Goal: Task Accomplishment & Management: Use online tool/utility

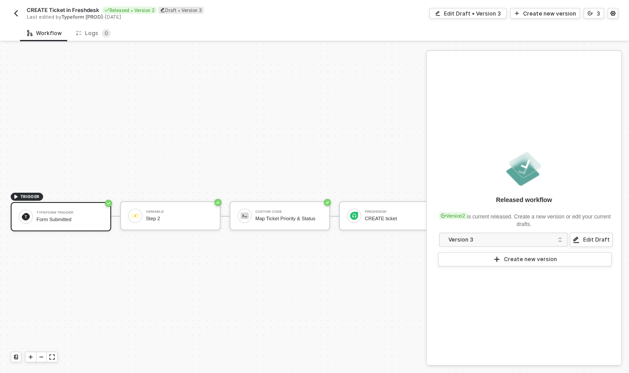
scroll to position [16, 0]
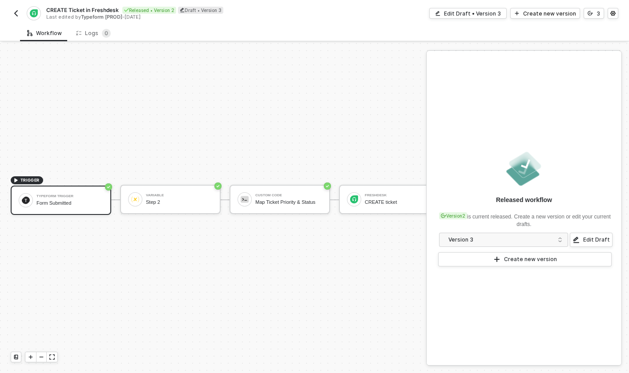
click at [19, 14] on img "button" at bounding box center [15, 13] width 7 height 7
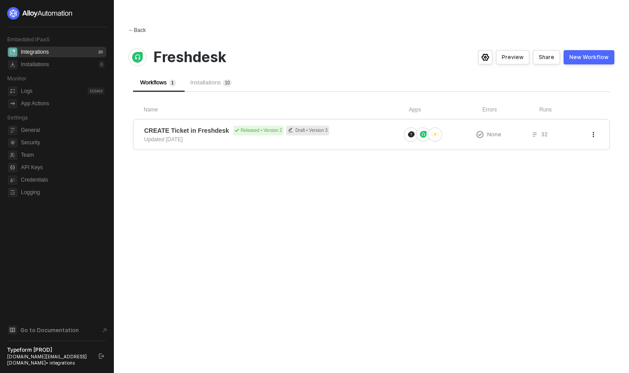
click at [131, 30] on span "←" at bounding box center [130, 30] width 5 height 6
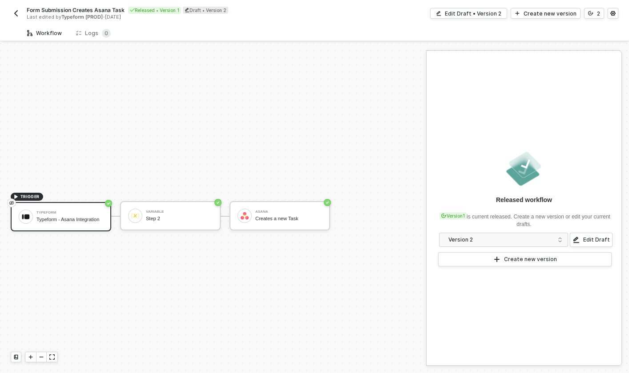
scroll to position [16, 0]
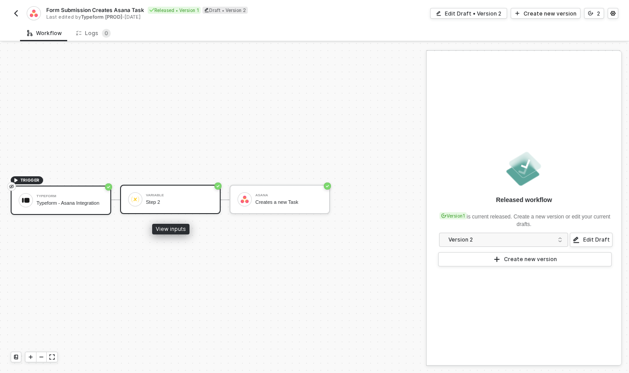
click at [156, 195] on div "Variable" at bounding box center [179, 196] width 67 height 4
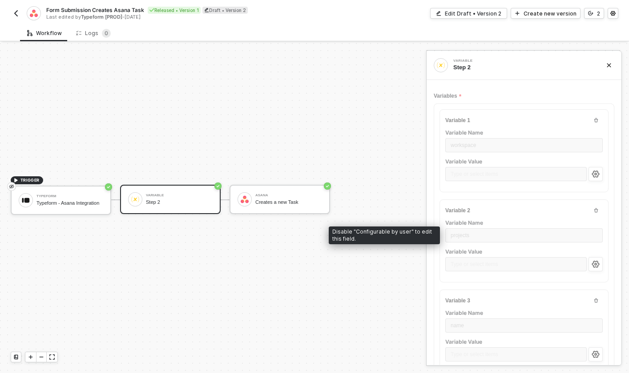
scroll to position [322, 0]
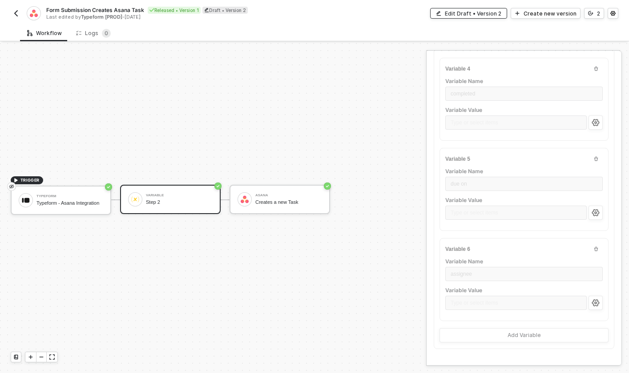
click at [458, 17] on button "Edit Draft • Version 2" at bounding box center [468, 13] width 77 height 11
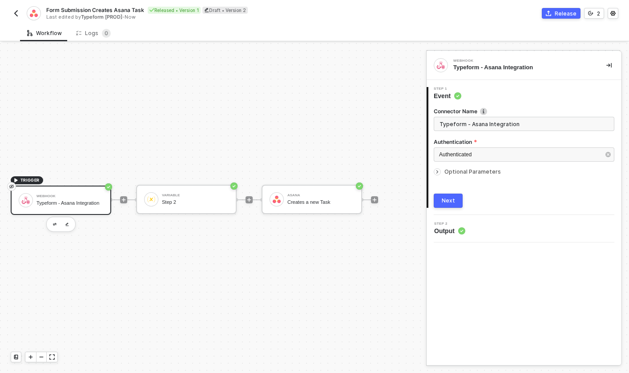
click at [471, 168] on div "Optional Parameters" at bounding box center [523, 172] width 180 height 10
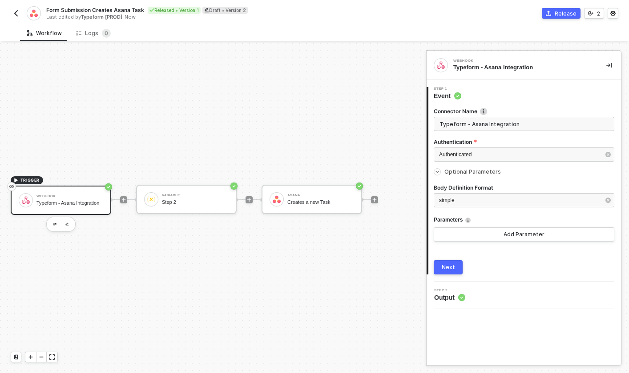
click at [456, 266] on button "Next" at bounding box center [447, 267] width 29 height 14
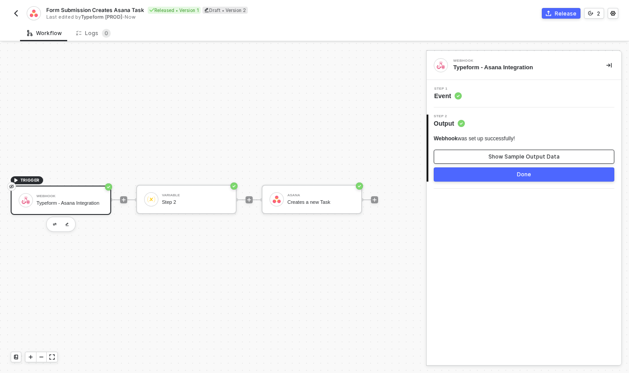
click at [510, 157] on div "Show Sample Output Data" at bounding box center [523, 156] width 71 height 7
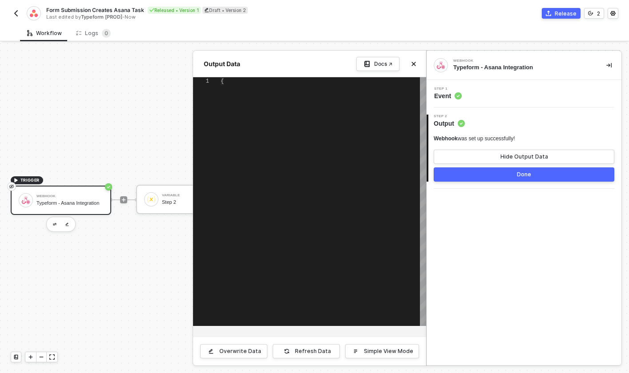
type textarea "{ "body": {} }"
click at [456, 92] on span "Event" at bounding box center [448, 96] width 28 height 9
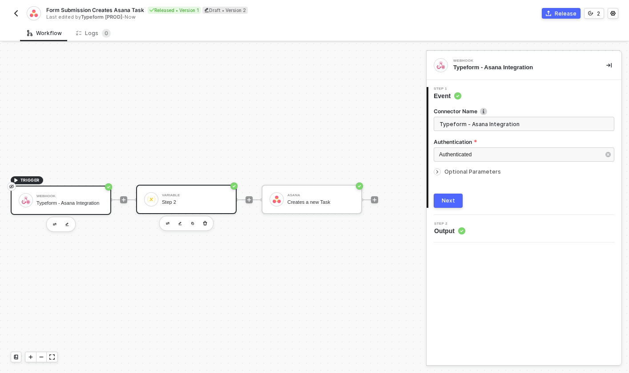
click at [186, 203] on div "Step 2" at bounding box center [195, 203] width 67 height 6
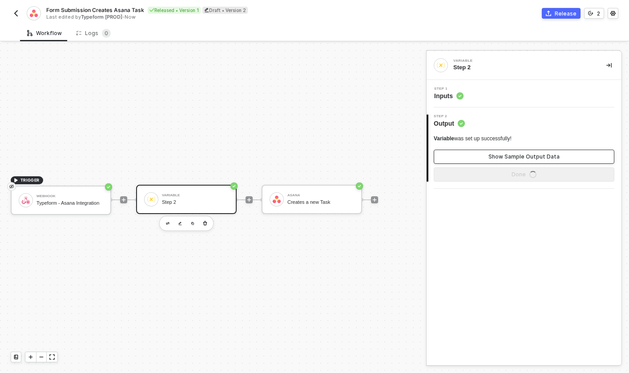
click at [479, 156] on button "Show Sample Output Data" at bounding box center [523, 157] width 180 height 14
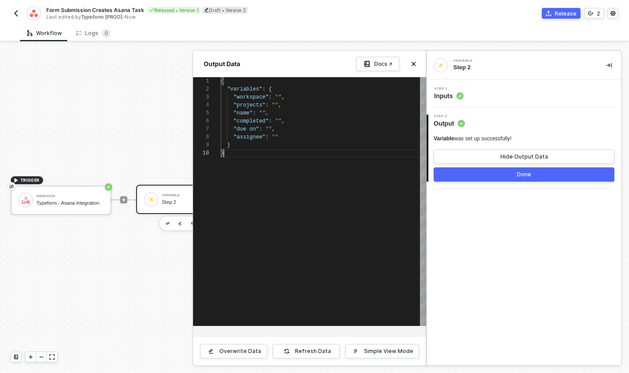
scroll to position [0, 0]
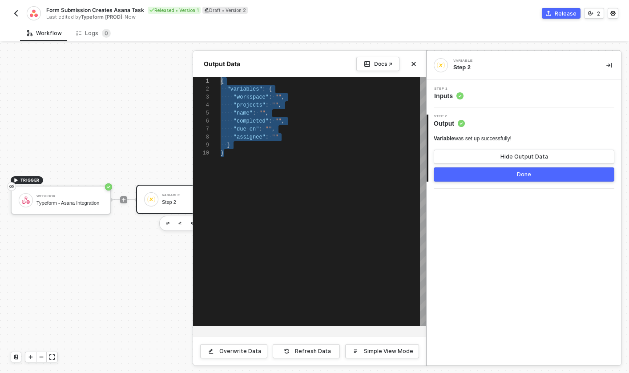
drag, startPoint x: 289, startPoint y: 163, endPoint x: 188, endPoint y: 60, distance: 144.6
click at [426, 373] on div "Output Data Docs ↗ 1 2 3 4 5 6 7 8 9 10 { ·· "variables" : · { ···· "workspace"…" at bounding box center [426, 380] width 0 height 0
click at [329, 20] on div "Form Submission Creates Asana Task Released • Version 1 Draft • Version 2 Last …" at bounding box center [314, 12] width 607 height 25
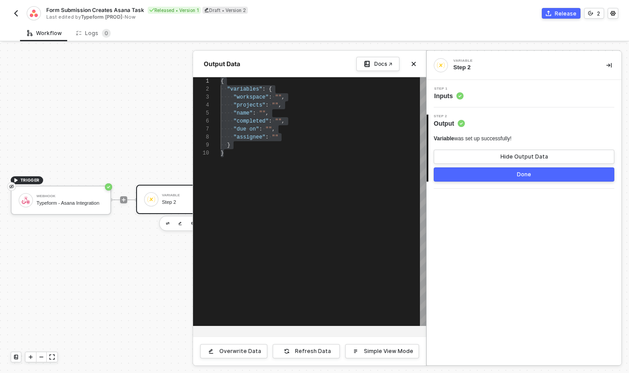
scroll to position [40, 52]
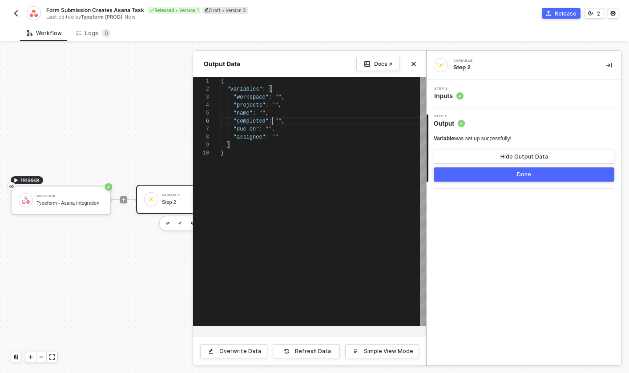
click at [244, 114] on span ""name"" at bounding box center [242, 113] width 19 height 6
click at [281, 133] on div ""assignee" : """ at bounding box center [322, 137] width 205 height 8
click at [285, 135] on div ""assignee" : """ at bounding box center [322, 137] width 205 height 8
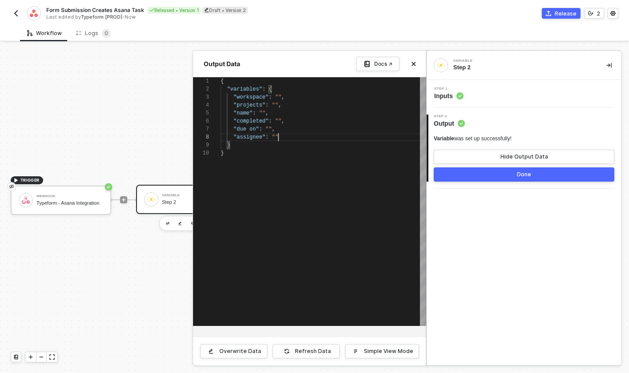
click at [287, 135] on div ""assignee" : """ at bounding box center [322, 137] width 205 height 8
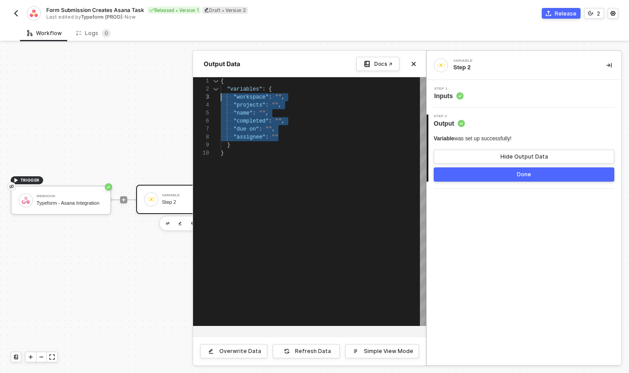
drag, startPoint x: 287, startPoint y: 136, endPoint x: 208, endPoint y: 95, distance: 88.3
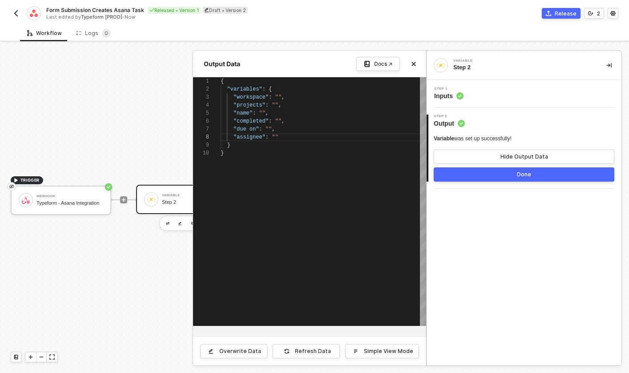
click at [312, 129] on div ""due on" : "" ," at bounding box center [322, 129] width 205 height 8
click at [309, 136] on div ""assignee" : """ at bounding box center [322, 137] width 205 height 8
click at [448, 35] on div "Workflow Logs 0" at bounding box center [324, 33] width 609 height 16
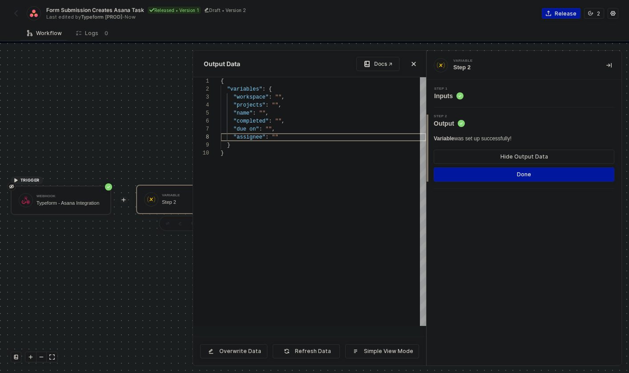
click at [123, 141] on div at bounding box center [314, 208] width 629 height 330
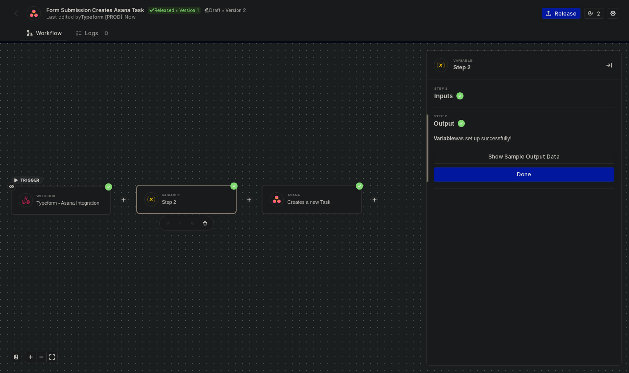
click at [183, 202] on div "Step 2" at bounding box center [195, 203] width 67 height 6
click at [453, 91] on div "Step 1 Inputs" at bounding box center [448, 93] width 29 height 13
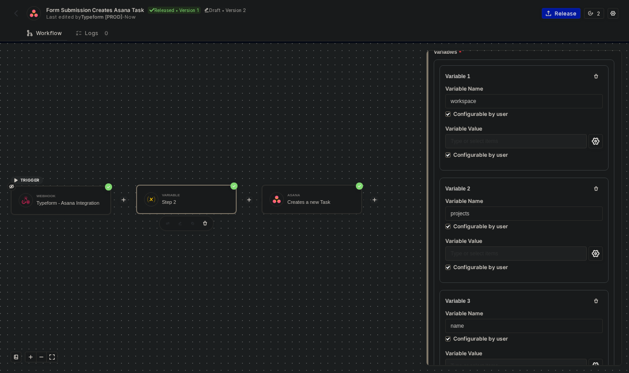
scroll to position [107, 0]
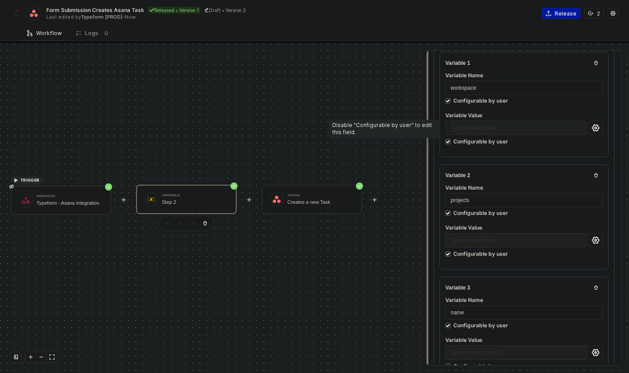
click at [494, 129] on div "Type or select items ﻿" at bounding box center [515, 129] width 141 height 16
click at [597, 126] on icon "icon-settings" at bounding box center [595, 127] width 8 height 7
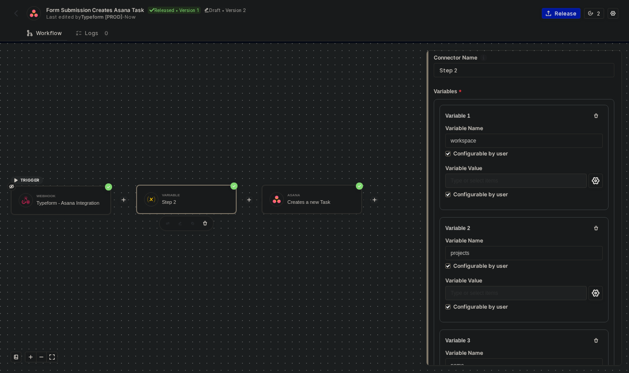
scroll to position [60, 0]
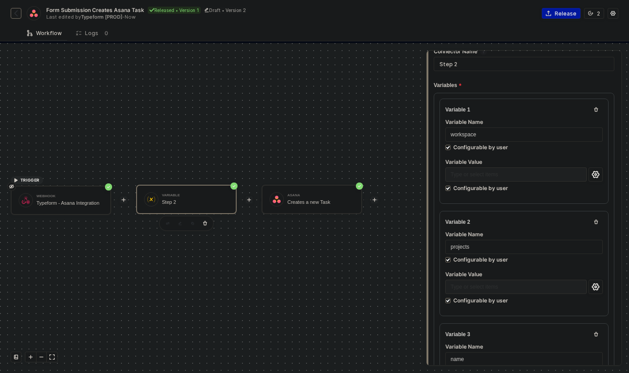
click at [20, 8] on button "button" at bounding box center [16, 13] width 11 height 11
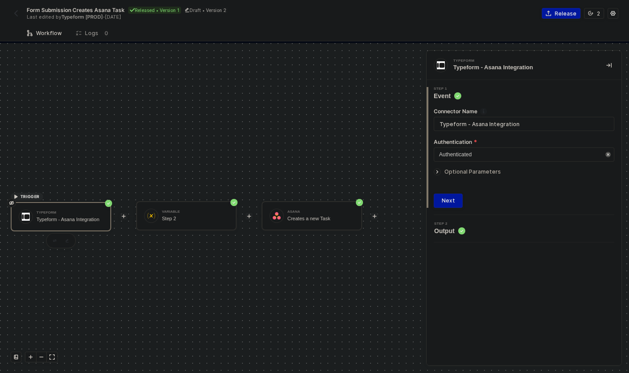
scroll to position [16, 0]
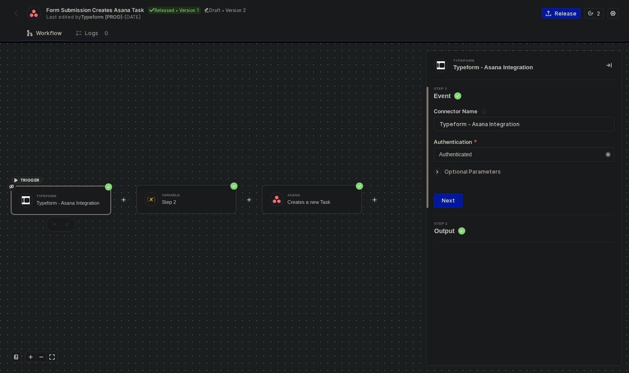
click at [12, 20] on div "Form Submission Creates Asana Task Released • Version 1 Draft • Version 2 Last …" at bounding box center [163, 13] width 304 height 14
click at [15, 14] on img "button" at bounding box center [15, 13] width 7 height 7
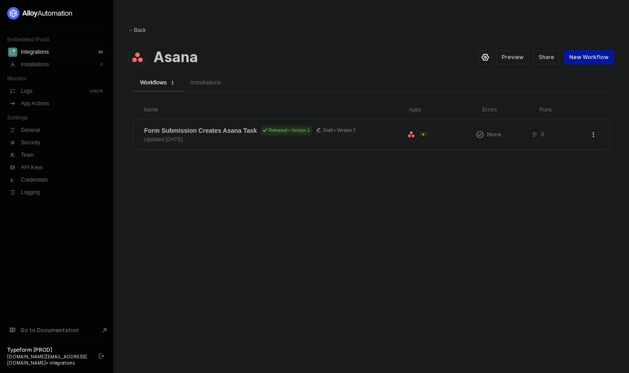
click at [133, 29] on span "←" at bounding box center [130, 30] width 5 height 6
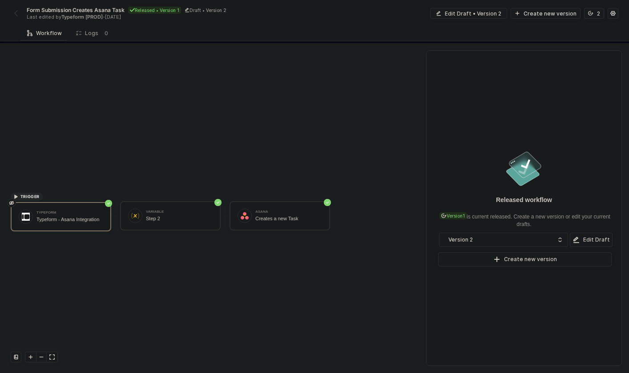
scroll to position [16, 0]
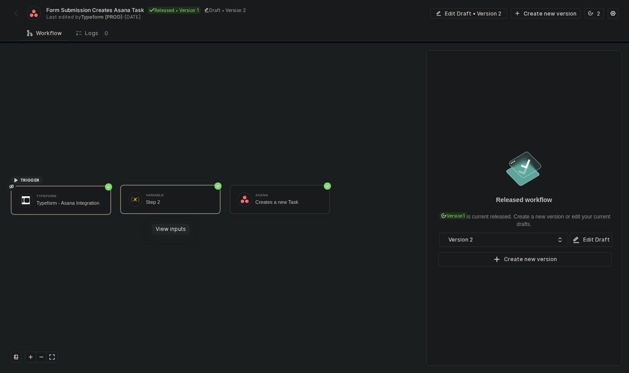
click at [184, 201] on div "Step 2" at bounding box center [179, 203] width 67 height 6
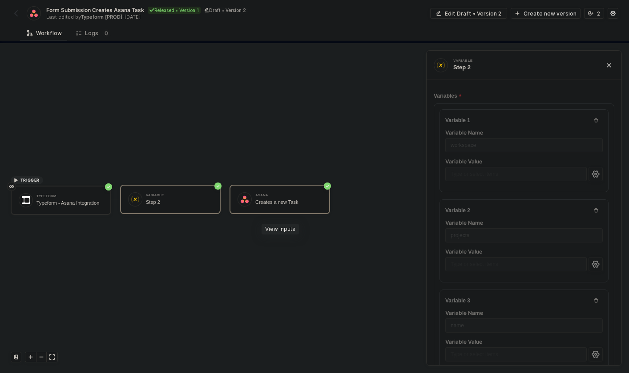
click at [259, 198] on div "Asana Creates a new Task" at bounding box center [288, 199] width 67 height 17
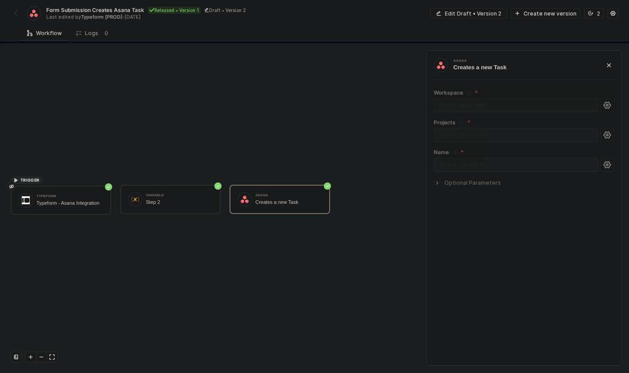
click at [437, 184] on icon "icon-arrow-right-small" at bounding box center [436, 182] width 5 height 5
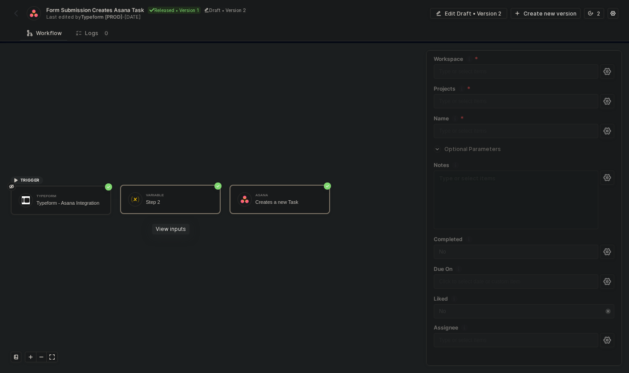
click at [181, 199] on div "Variable Step 2" at bounding box center [179, 199] width 67 height 17
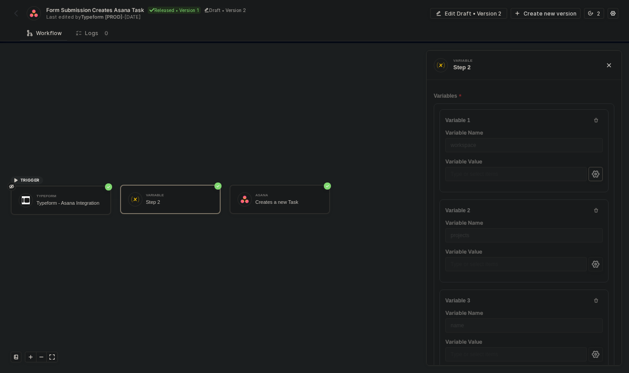
click at [593, 176] on icon "icon-settings" at bounding box center [595, 174] width 8 height 7
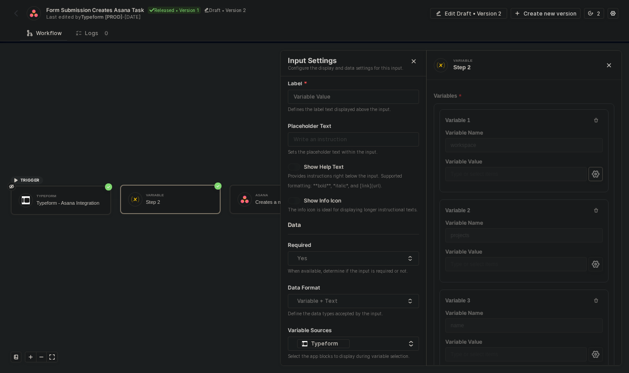
scroll to position [46, 0]
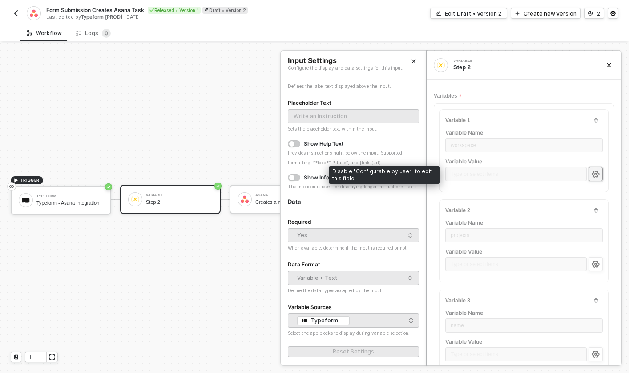
click at [460, 172] on div "Type or select items ﻿" at bounding box center [515, 175] width 141 height 16
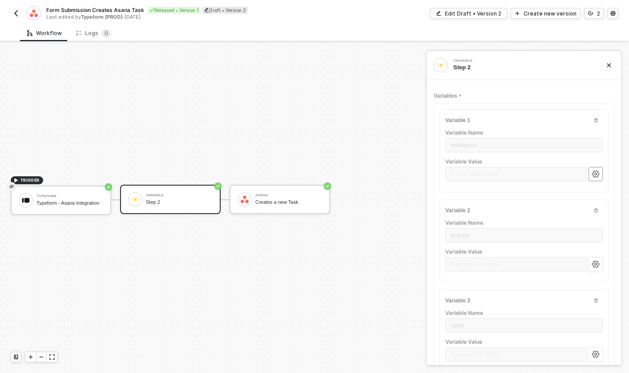
click at [598, 175] on icon "icon-settings" at bounding box center [595, 174] width 8 height 7
click at [56, 206] on div "Typeform - Asana Integration" at bounding box center [69, 203] width 67 height 6
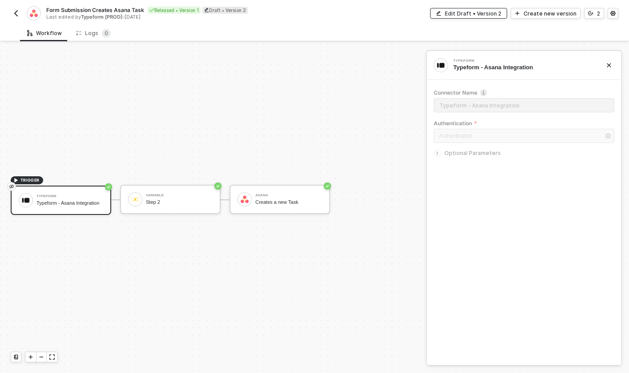
click at [488, 12] on div "Edit Draft • Version 2" at bounding box center [472, 14] width 56 height 8
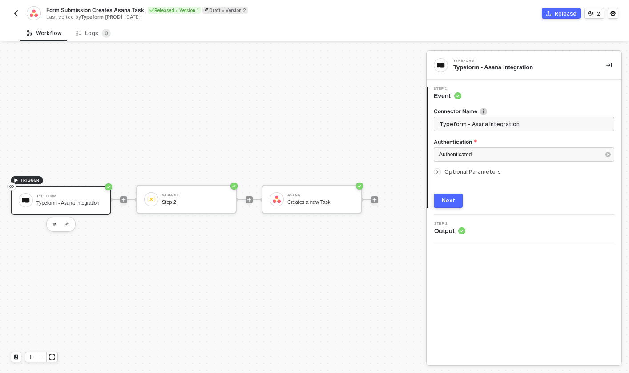
click at [462, 169] on span "Optional Parameters" at bounding box center [472, 171] width 56 height 7
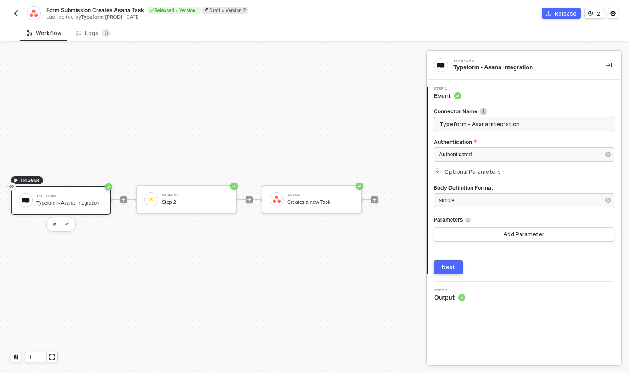
click at [460, 299] on circle at bounding box center [461, 297] width 7 height 7
click at [460, 272] on button "Next" at bounding box center [447, 267] width 29 height 14
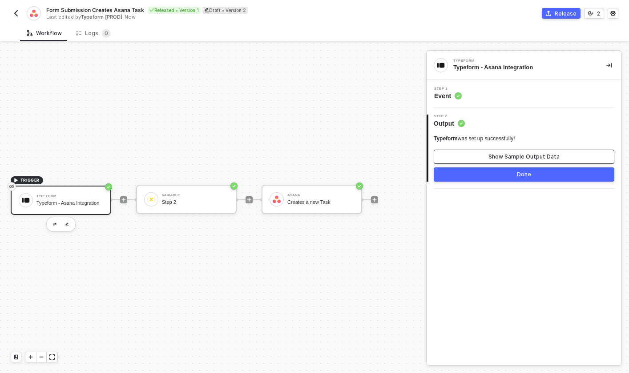
click at [512, 152] on button "Show Sample Output Data" at bounding box center [523, 157] width 180 height 14
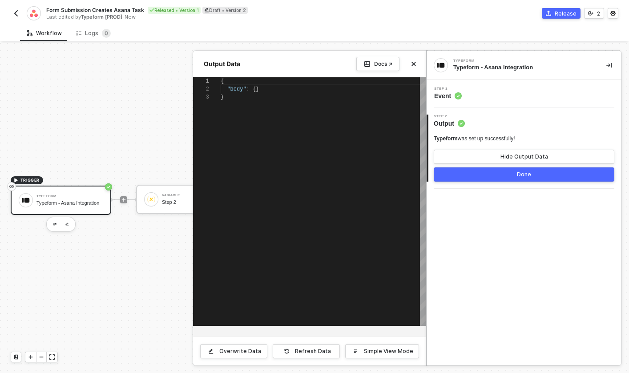
scroll to position [16, 0]
click at [156, 124] on div at bounding box center [314, 208] width 629 height 330
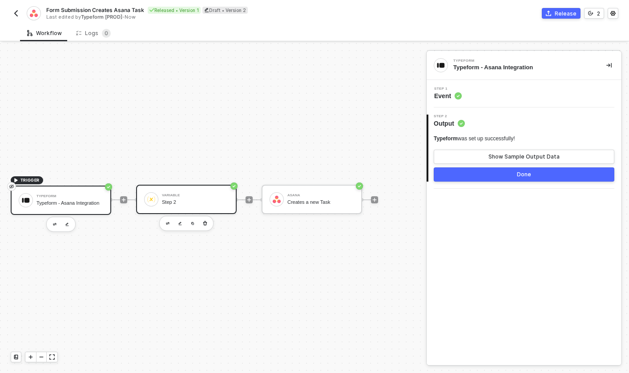
click at [180, 197] on div "Variable Step 2" at bounding box center [195, 199] width 67 height 17
click at [483, 154] on button "Show Sample Output Data" at bounding box center [523, 157] width 180 height 14
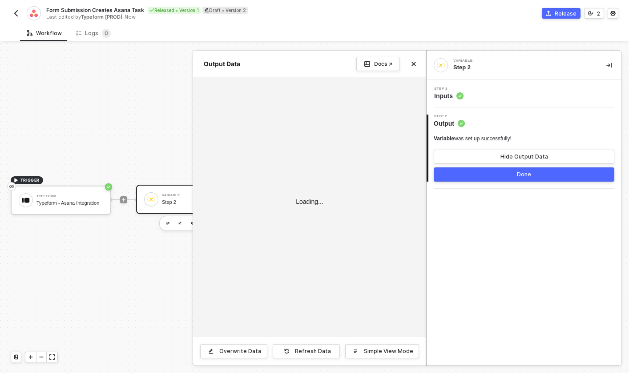
type textarea "{ "variables": { "workspace": "", "projects": "", "name": "", "completed": "", …"
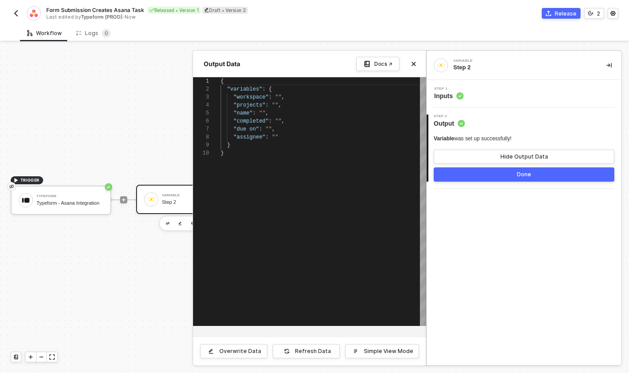
click at [491, 97] on div "Step 1 Inputs" at bounding box center [524, 93] width 192 height 13
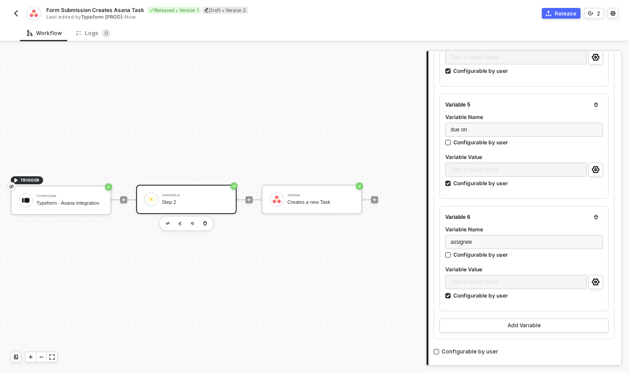
scroll to position [573, 0]
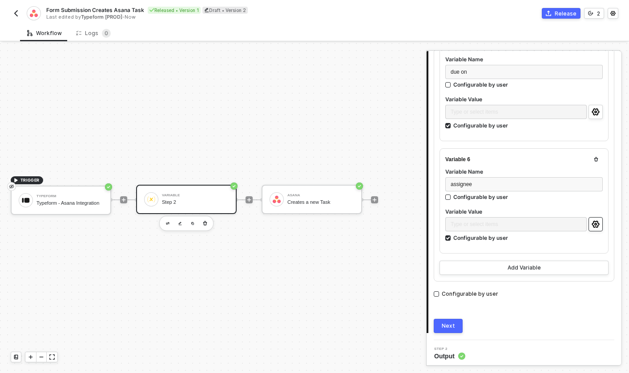
click at [601, 221] on button "button" at bounding box center [595, 224] width 14 height 14
click at [11, 186] on icon "eye-invisible" at bounding box center [11, 187] width 5 height 4
click at [12, 186] on icon "eye-invisible" at bounding box center [11, 187] width 5 height 4
click at [54, 202] on div "Typeform - Asana Integration" at bounding box center [69, 203] width 67 height 6
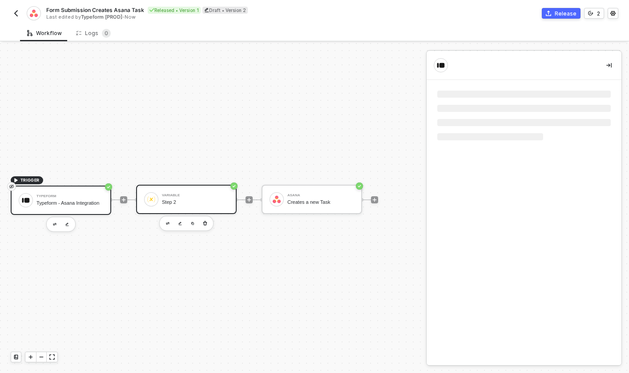
scroll to position [0, 0]
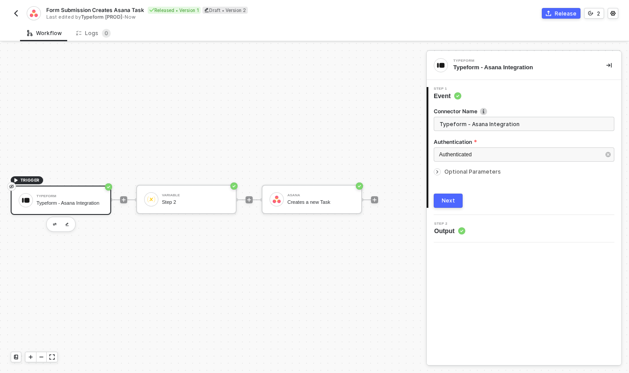
click at [477, 172] on span "Optional Parameters" at bounding box center [472, 171] width 56 height 7
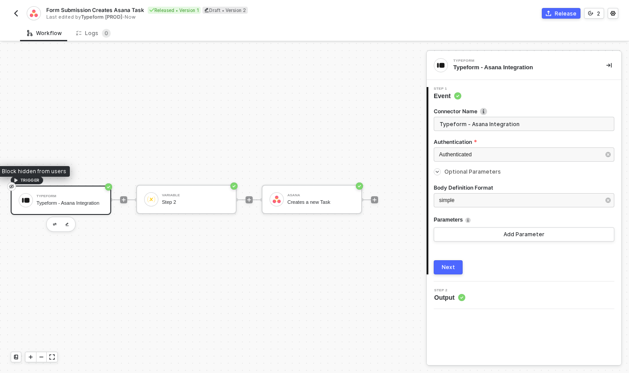
click at [12, 186] on icon "eye-invisible" at bounding box center [11, 187] width 5 height 4
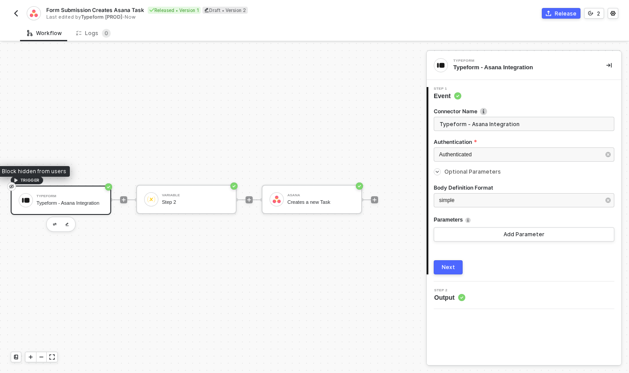
click at [12, 186] on icon "eye-invisible" at bounding box center [11, 187] width 5 height 4
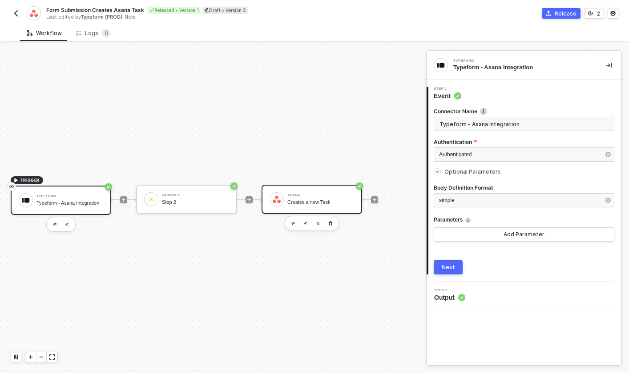
click at [311, 206] on div "Asana Creates a new Task" at bounding box center [320, 199] width 67 height 17
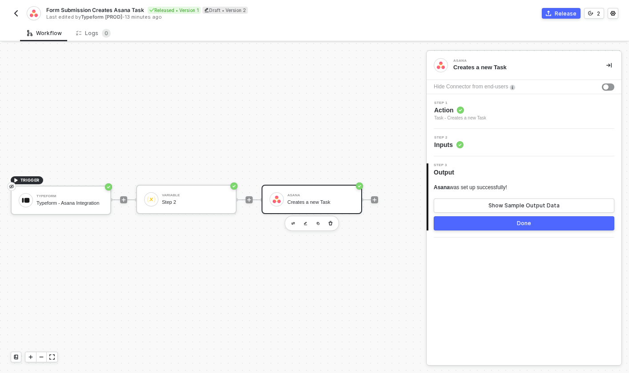
click at [445, 116] on div "Task - Creates a new Task" at bounding box center [460, 118] width 52 height 7
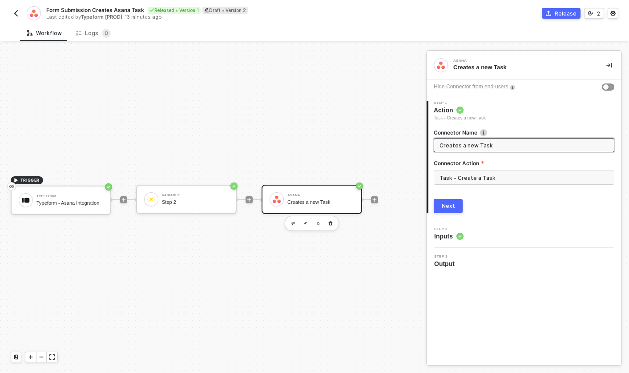
click at [444, 240] on span "Inputs" at bounding box center [448, 236] width 29 height 9
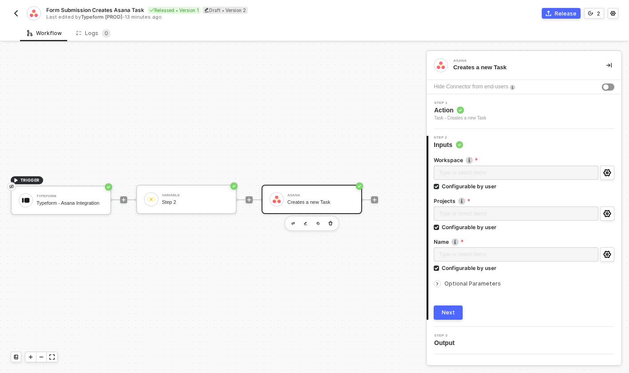
click at [439, 283] on icon "icon-arrow-right-small" at bounding box center [436, 283] width 5 height 5
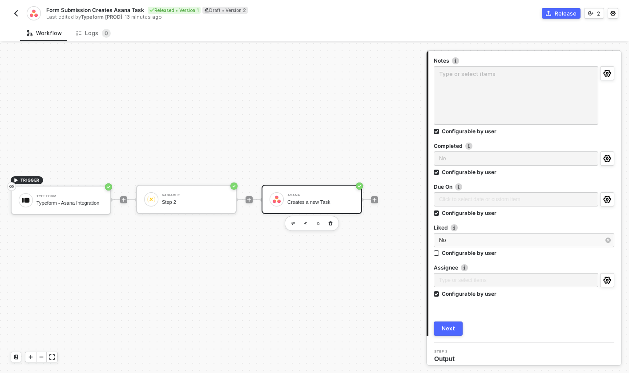
scroll to position [244, 0]
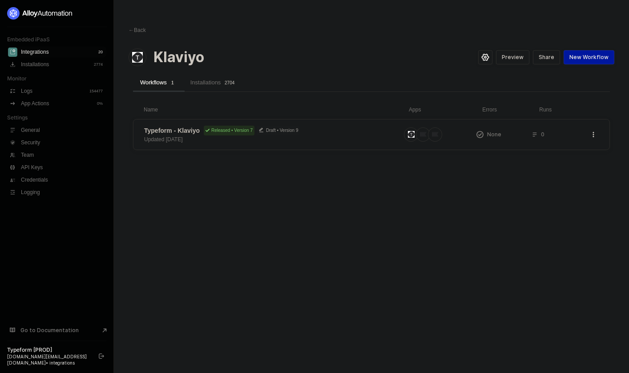
click at [188, 134] on span "Typeform - Klaviyo" at bounding box center [172, 130] width 56 height 9
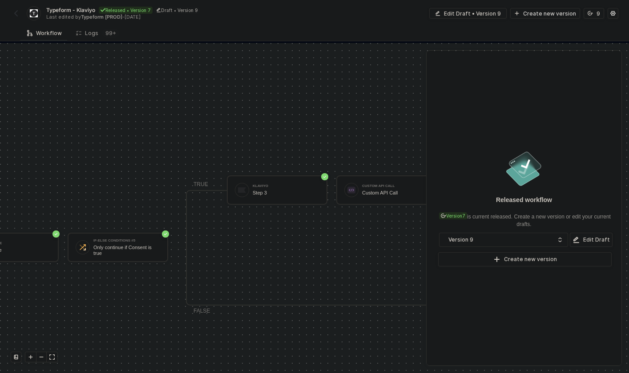
scroll to position [204, 171]
drag, startPoint x: 211, startPoint y: 249, endPoint x: 317, endPoint y: 214, distance: 111.9
click at [320, 213] on div "TRUE Klaviyo Step 3 Custom API Call Custom API Call Klaviyo #6 Klaviyo Klaviyo …" at bounding box center [591, 248] width 829 height 116
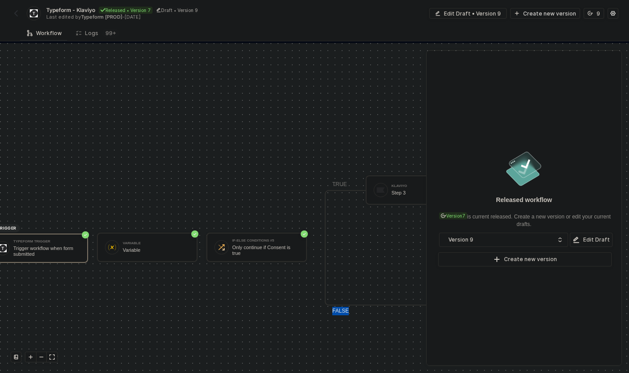
scroll to position [204, 19]
click at [150, 250] on div "Variable" at bounding box center [160, 251] width 67 height 6
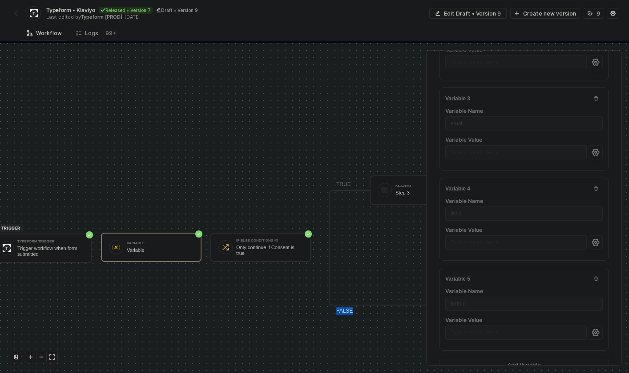
scroll to position [216, 0]
click at [598, 227] on icon "icon-settings" at bounding box center [595, 228] width 8 height 7
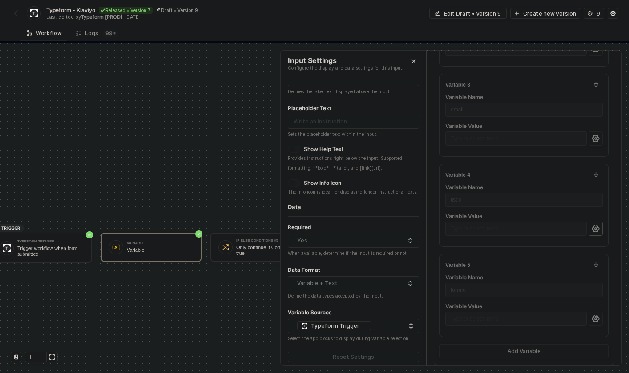
scroll to position [46, 0]
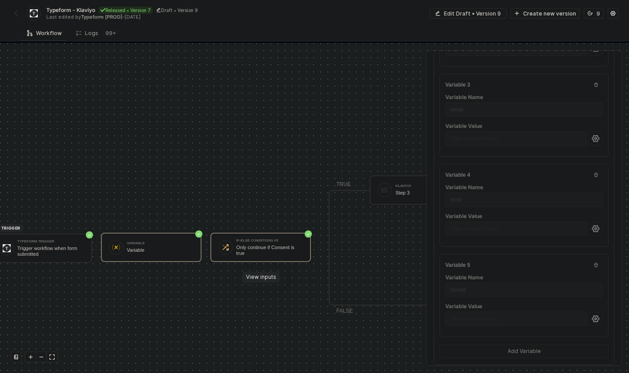
click at [252, 250] on div "Only continue if Consent is true" at bounding box center [269, 250] width 67 height 11
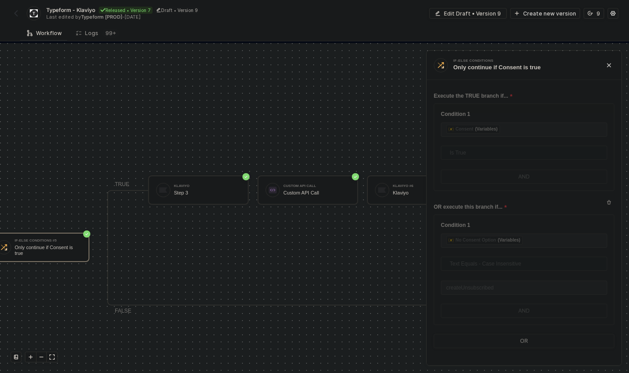
scroll to position [204, 184]
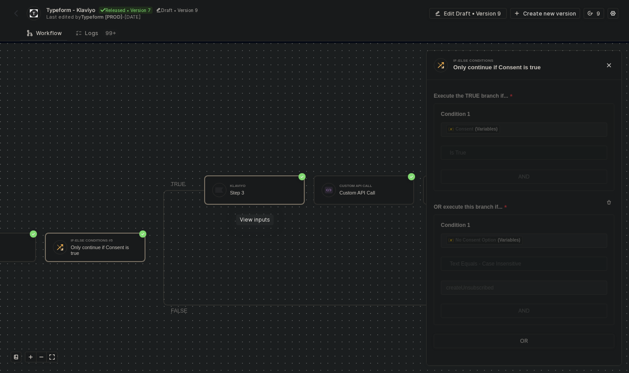
click at [251, 200] on div "Klaviyo Step 3" at bounding box center [254, 190] width 100 height 29
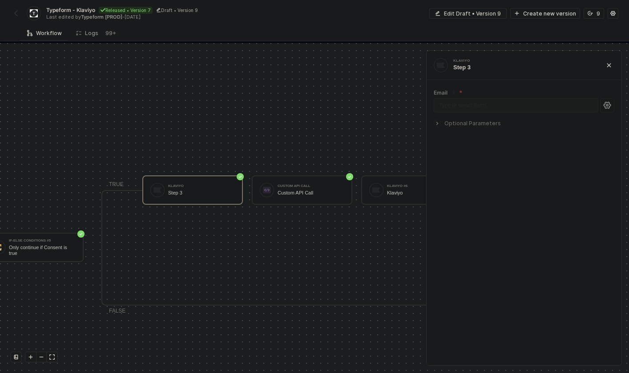
scroll to position [204, 297]
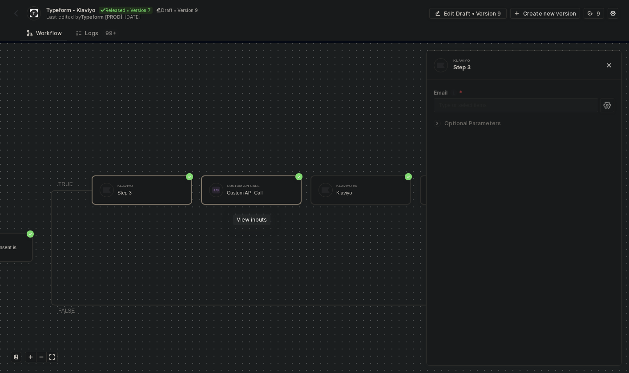
click at [256, 202] on div "Custom API Call Custom API Call" at bounding box center [251, 190] width 100 height 29
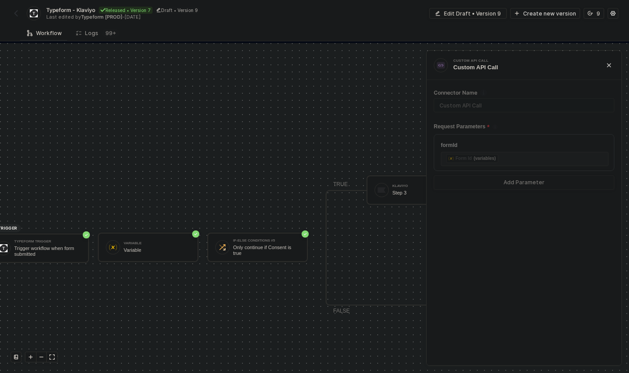
scroll to position [204, 0]
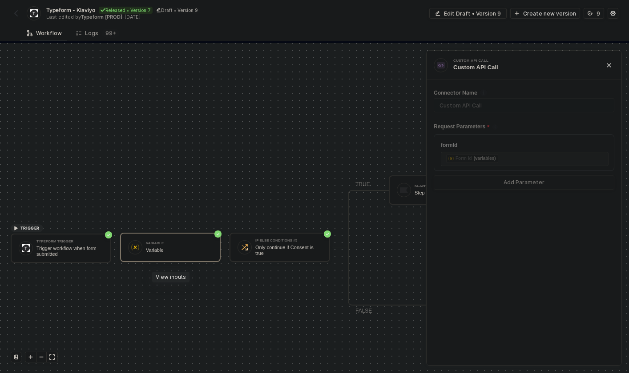
click at [151, 254] on div "Variable Variable" at bounding box center [179, 247] width 67 height 17
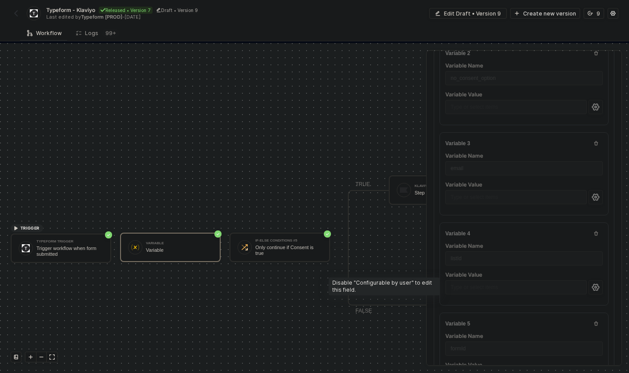
scroll to position [232, 0]
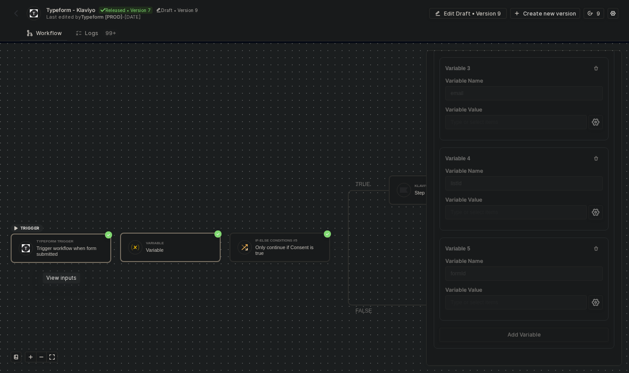
click at [60, 252] on div "Trigger workflow when form submitted" at bounding box center [69, 251] width 67 height 11
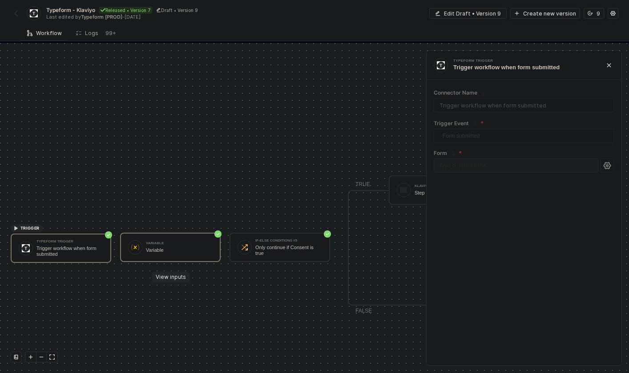
click at [185, 256] on div "Variable Variable" at bounding box center [179, 247] width 67 height 17
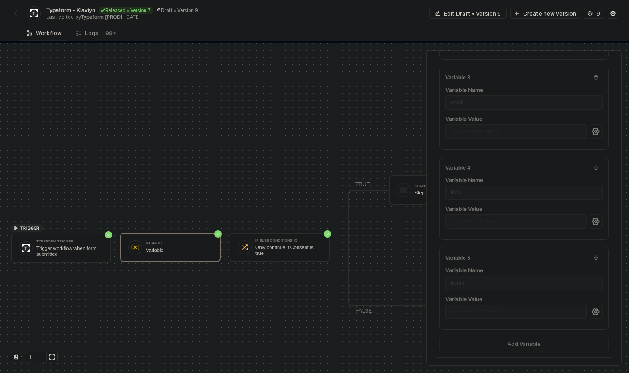
scroll to position [232, 0]
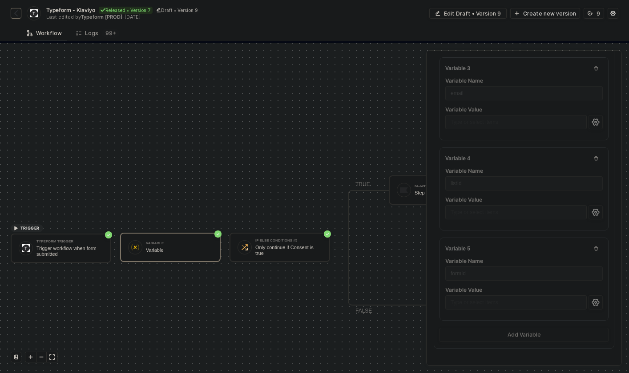
click at [16, 11] on img "button" at bounding box center [15, 13] width 7 height 7
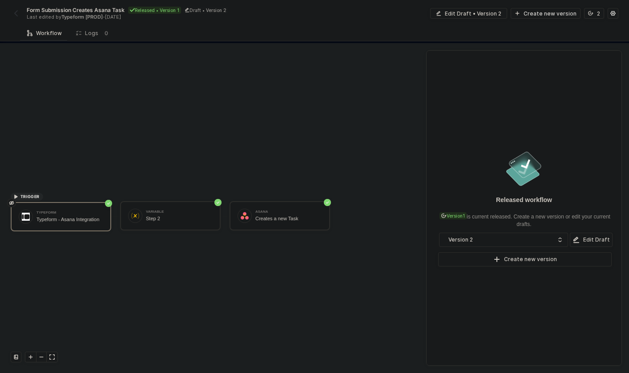
scroll to position [16, 0]
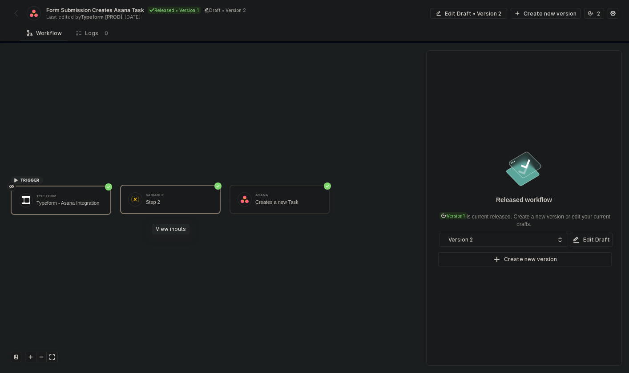
click at [186, 203] on div "Step 2" at bounding box center [179, 203] width 67 height 6
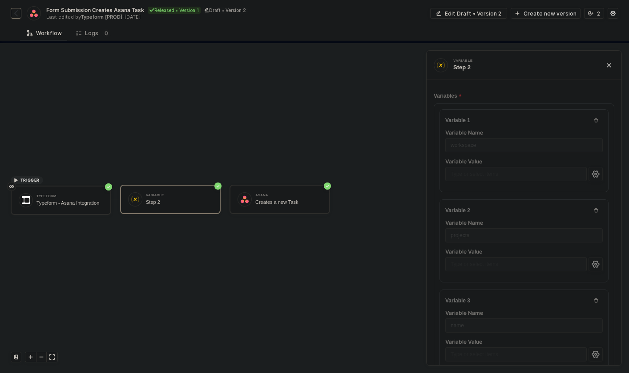
click at [14, 18] on div "Form Submission Creates Asana Task Released • Version 1 Draft • Version 2 Last …" at bounding box center [163, 13] width 304 height 14
click at [17, 14] on img "button" at bounding box center [15, 13] width 7 height 7
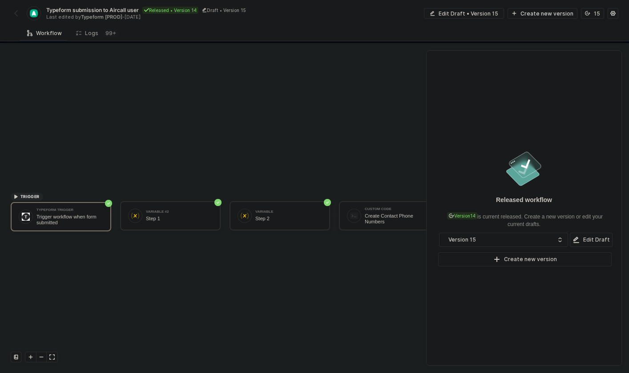
scroll to position [16, 0]
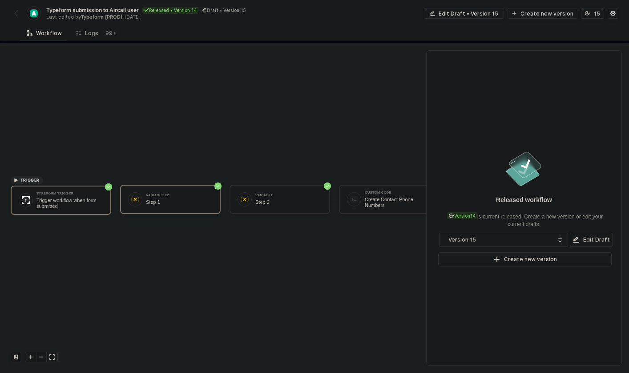
click at [182, 203] on div "Step 1" at bounding box center [179, 203] width 67 height 6
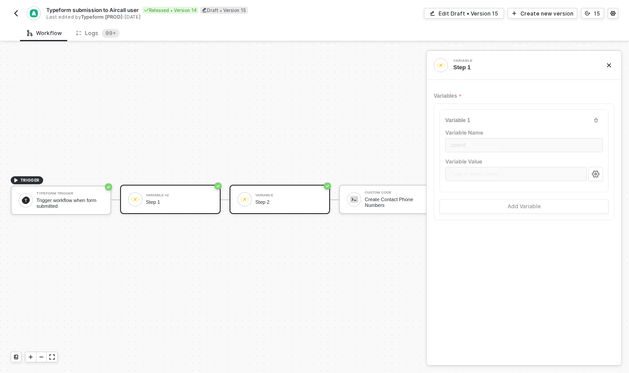
click at [272, 189] on div "Variable Step 2" at bounding box center [279, 199] width 100 height 29
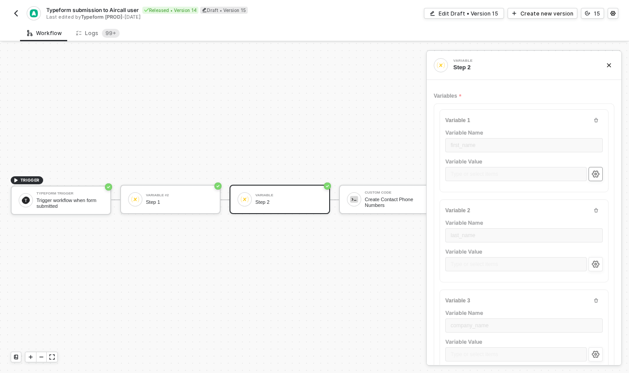
click at [598, 176] on icon "icon-settings" at bounding box center [595, 174] width 8 height 7
click at [184, 204] on div "Step 1" at bounding box center [179, 203] width 67 height 6
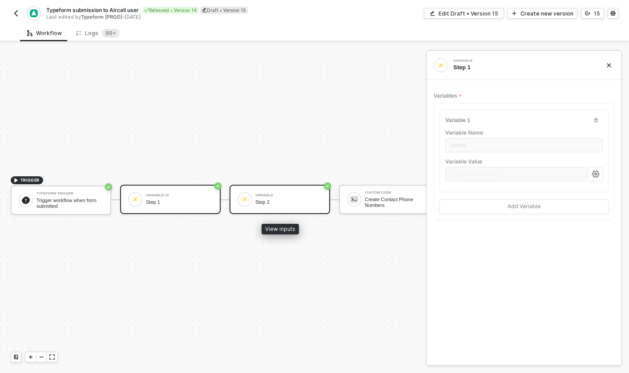
click at [269, 209] on div "Variable Step 2" at bounding box center [279, 199] width 100 height 29
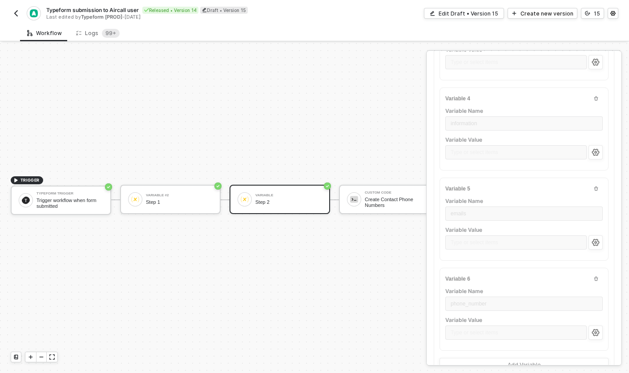
scroll to position [322, 0]
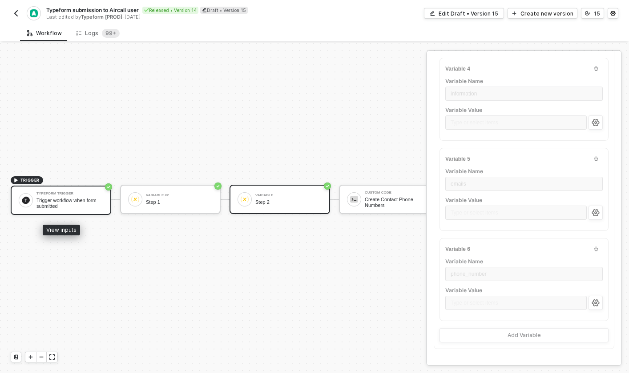
click at [69, 200] on div "Trigger workflow when form submitted" at bounding box center [69, 203] width 67 height 11
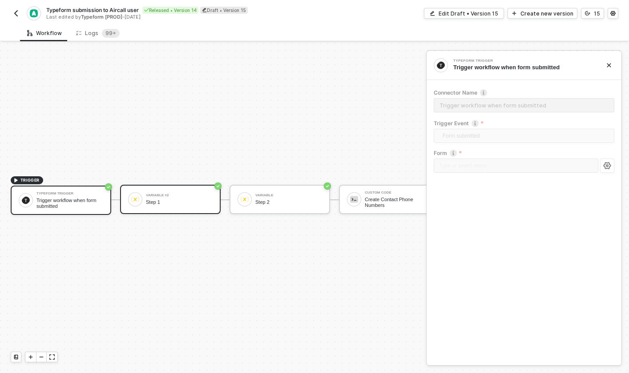
click at [173, 192] on div "Variable #2 Step 1" at bounding box center [179, 199] width 67 height 17
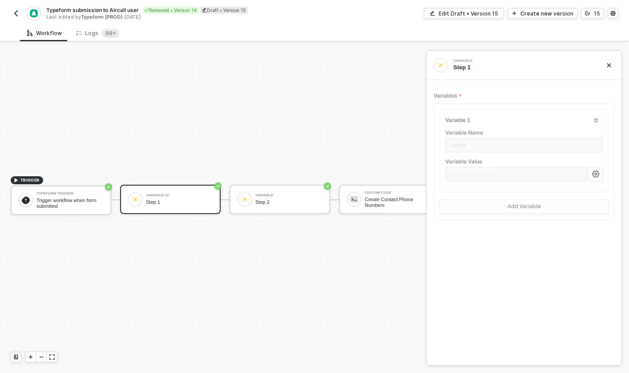
click at [17, 17] on button "button" at bounding box center [16, 13] width 11 height 11
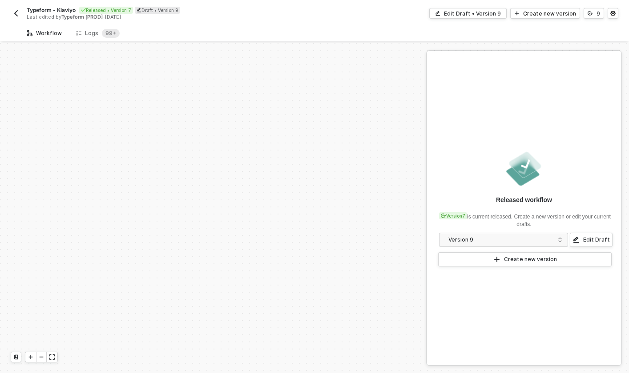
scroll to position [204, 0]
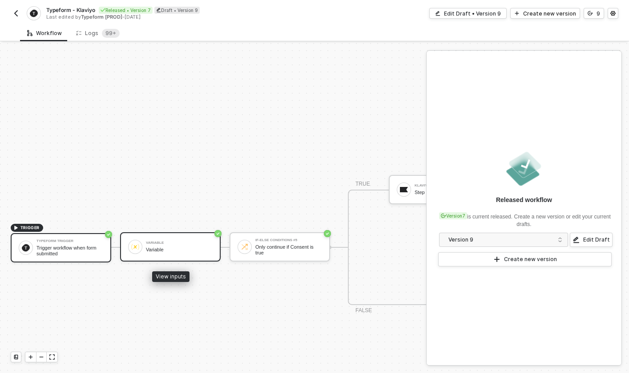
click at [184, 236] on div "Variable Variable" at bounding box center [170, 246] width 100 height 29
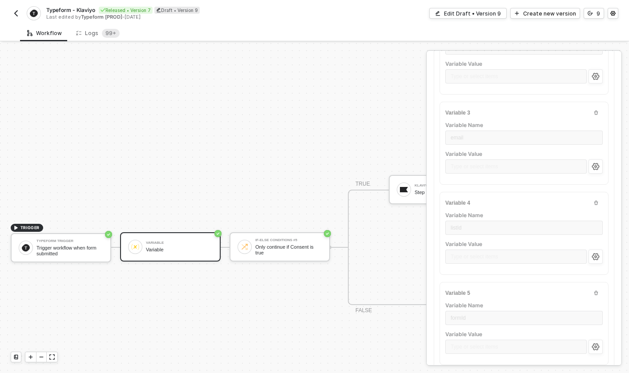
scroll to position [232, 0]
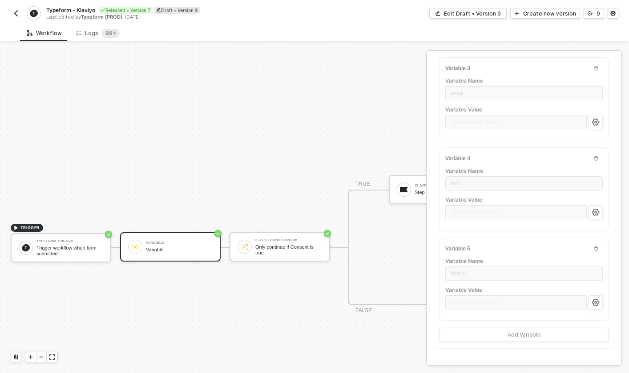
click at [290, 180] on div "TRIGGER Typeform Trigger Trigger workflow when form submitted Variable Variable…" at bounding box center [592, 248] width 1185 height 818
click at [11, 13] on button "button" at bounding box center [16, 13] width 11 height 11
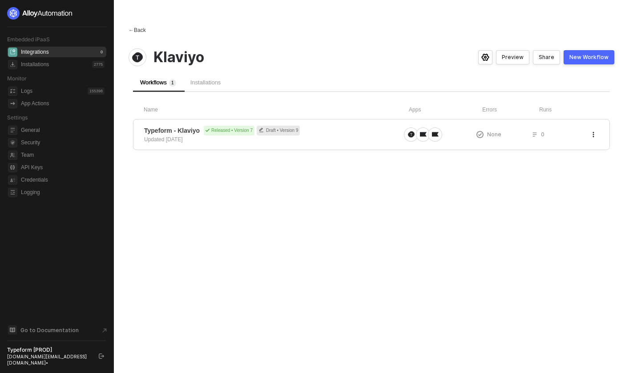
click at [138, 29] on div "← Back" at bounding box center [136, 31] width 17 height 8
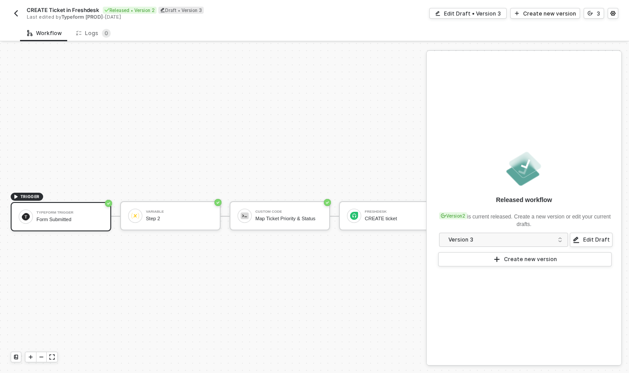
scroll to position [16, 0]
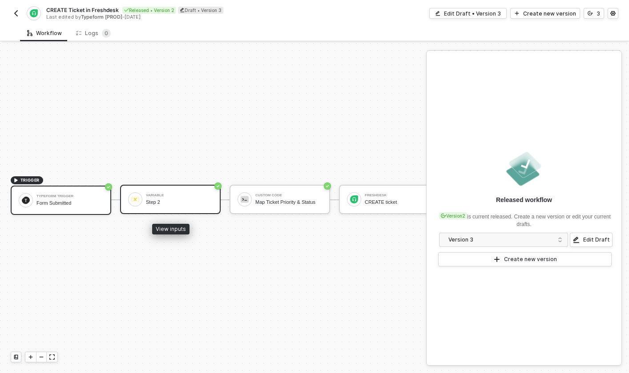
click at [187, 205] on div "Step 2" at bounding box center [179, 203] width 67 height 6
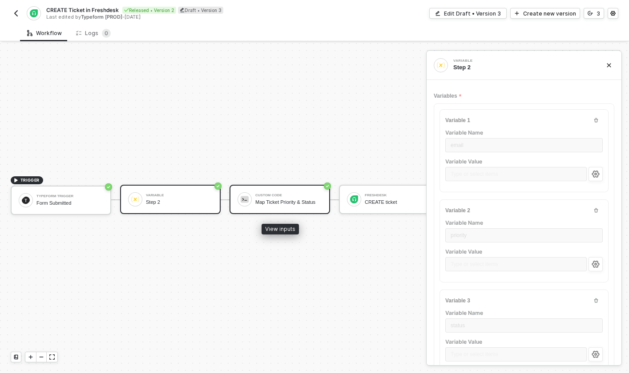
click at [277, 204] on div "Map Ticket Priority & Status" at bounding box center [288, 203] width 67 height 6
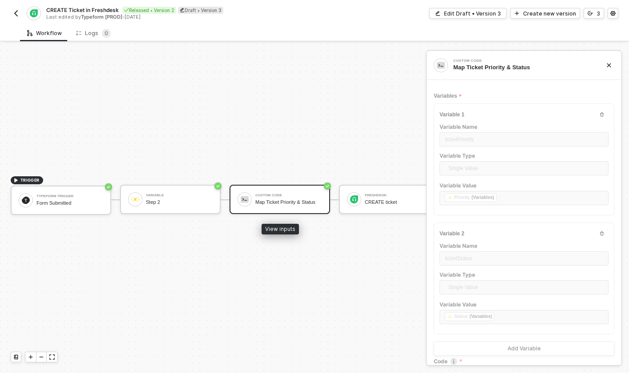
scroll to position [56, 0]
click at [161, 202] on div "Step 2" at bounding box center [179, 203] width 67 height 6
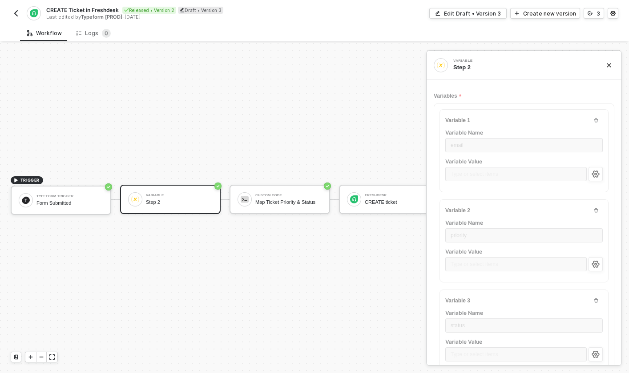
click at [18, 16] on img "button" at bounding box center [15, 13] width 7 height 7
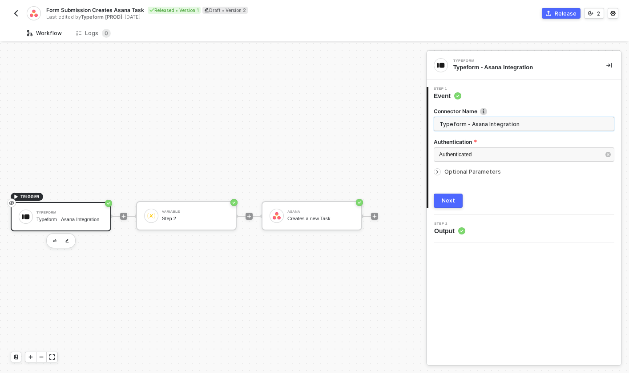
scroll to position [16, 0]
